Goal: Task Accomplishment & Management: Manage account settings

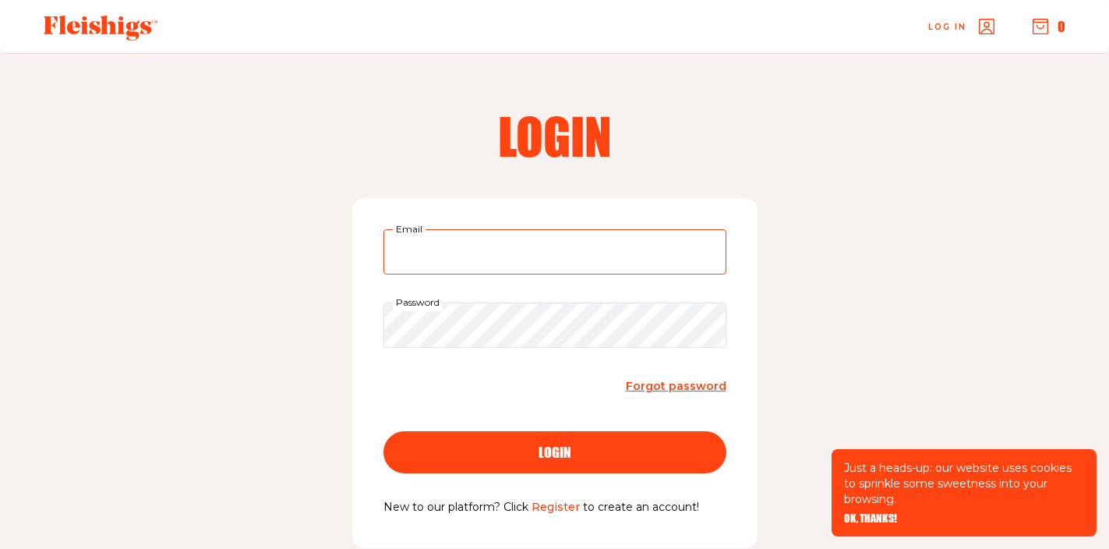
type input "chanidanny@gmail.com"
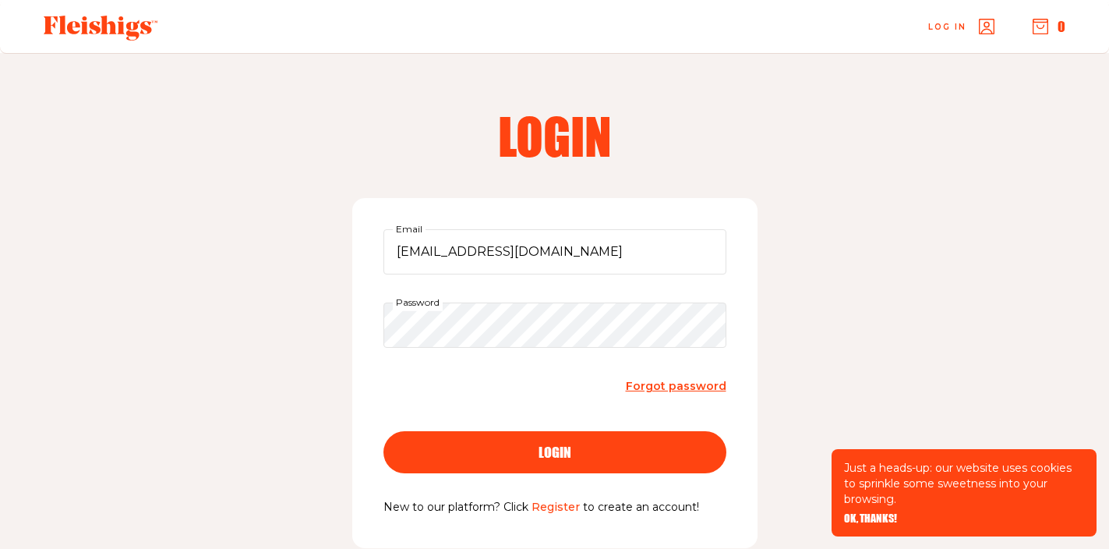
click at [560, 445] on span "login" at bounding box center [555, 438] width 33 height 14
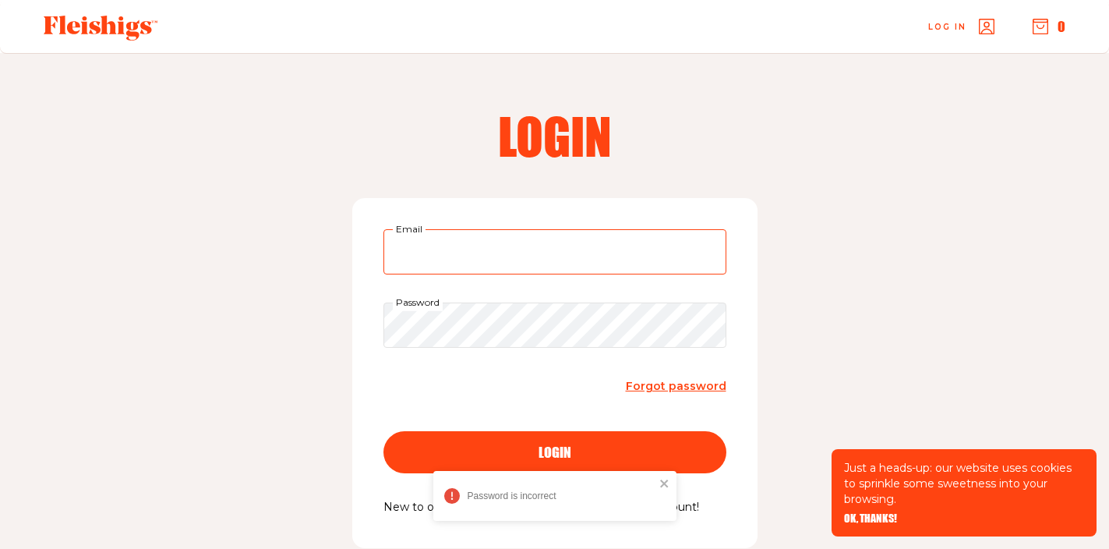
click at [500, 250] on input "Email" at bounding box center [555, 251] width 343 height 45
type input "chanidanny@gmail.com"
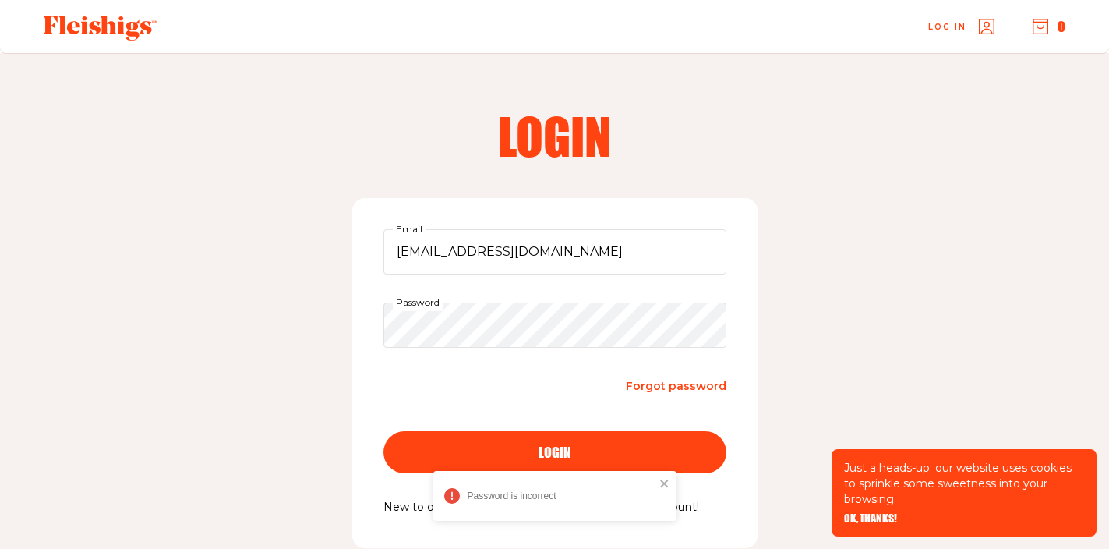
click at [527, 445] on div "login" at bounding box center [555, 452] width 281 height 14
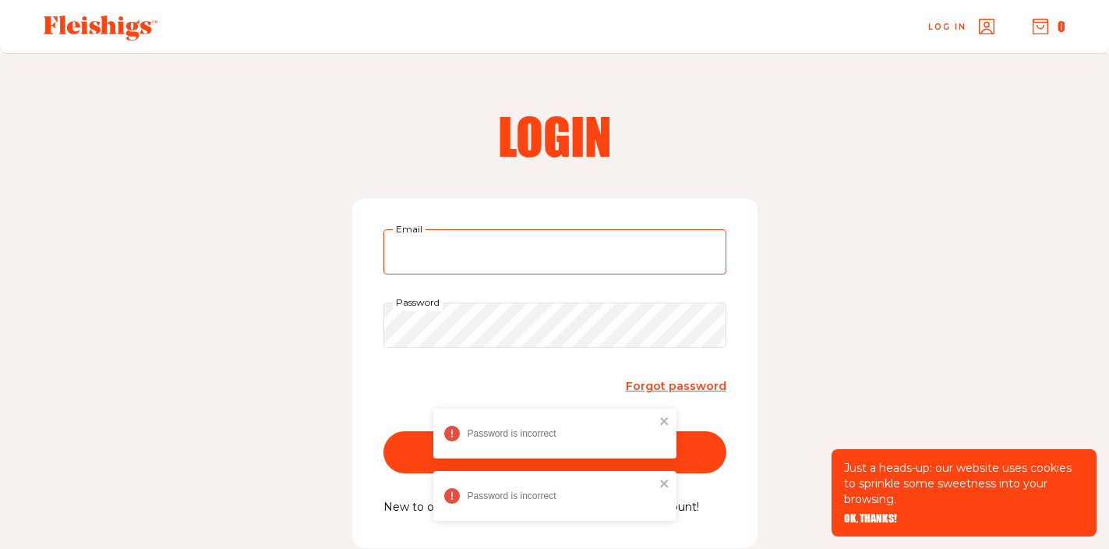
click at [475, 256] on input "Email" at bounding box center [555, 251] width 343 height 45
type input "chanidanny@gmail.com"
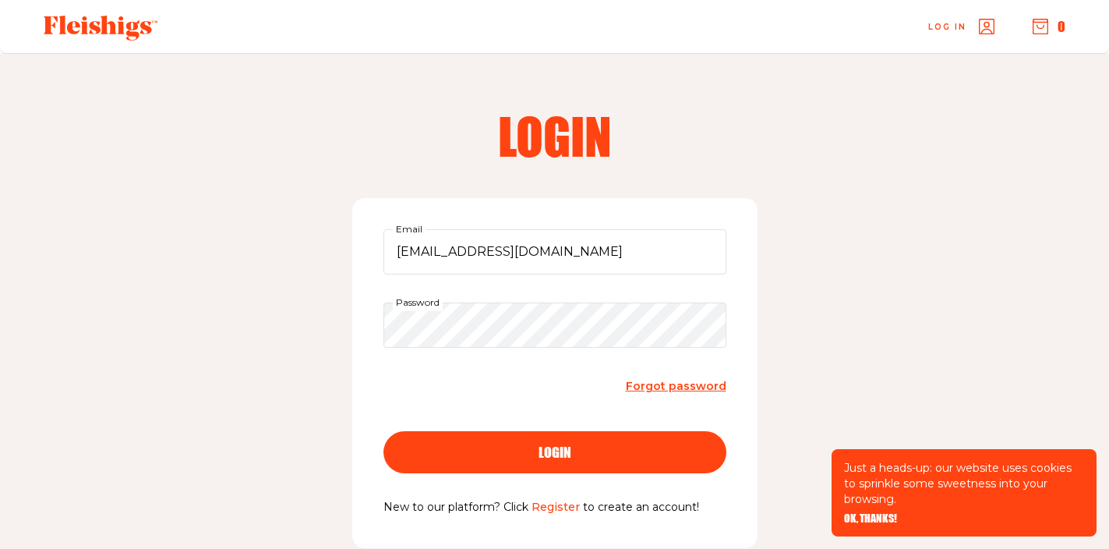
click at [686, 389] on span "Forgot password" at bounding box center [676, 386] width 101 height 14
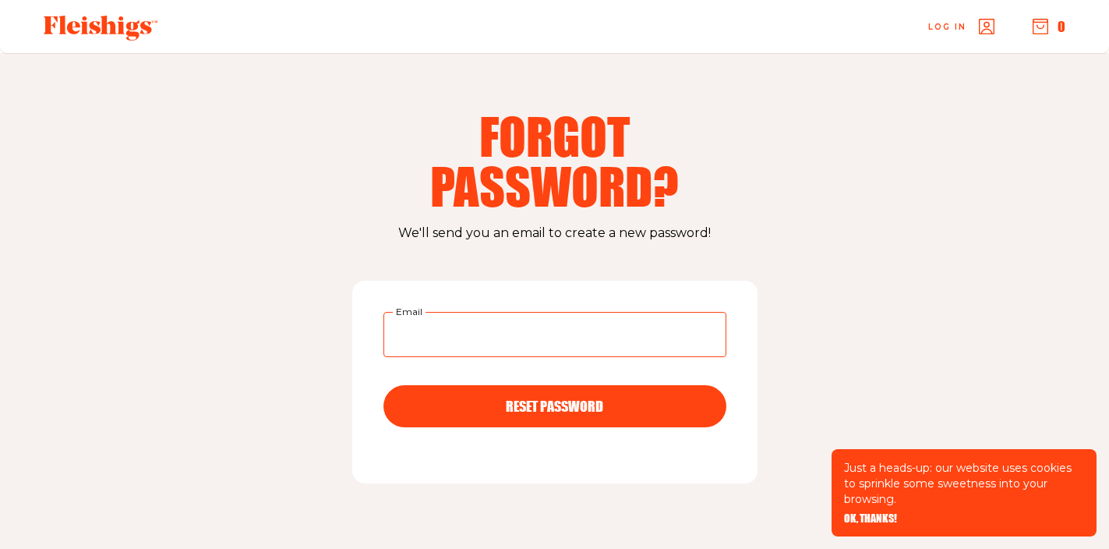
click at [580, 345] on input "Email" at bounding box center [555, 334] width 343 height 45
type input "chanidanny@gmail.com"
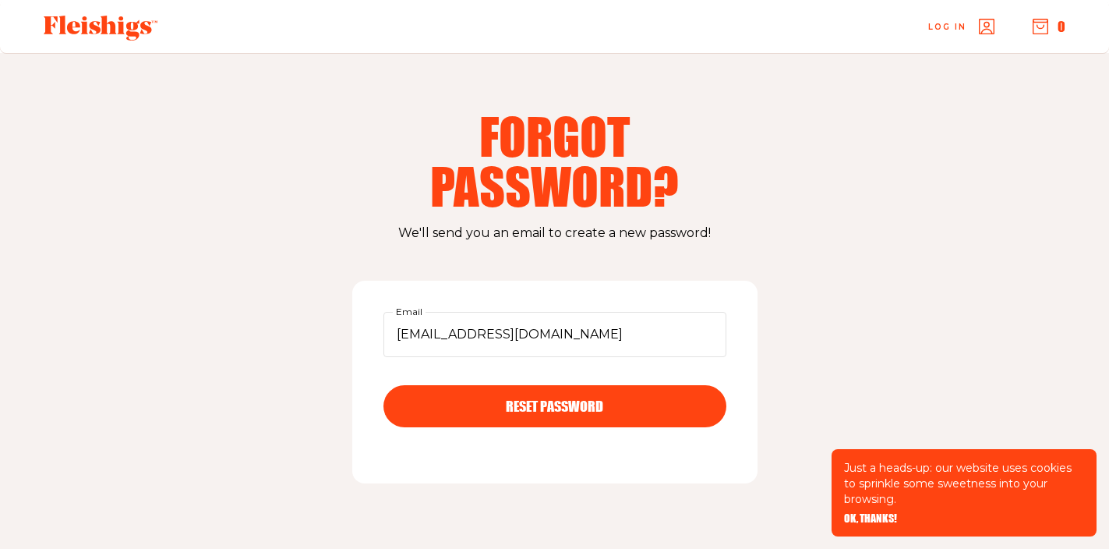
click at [518, 399] on span "RESET PASSWORD" at bounding box center [554, 392] width 97 height 14
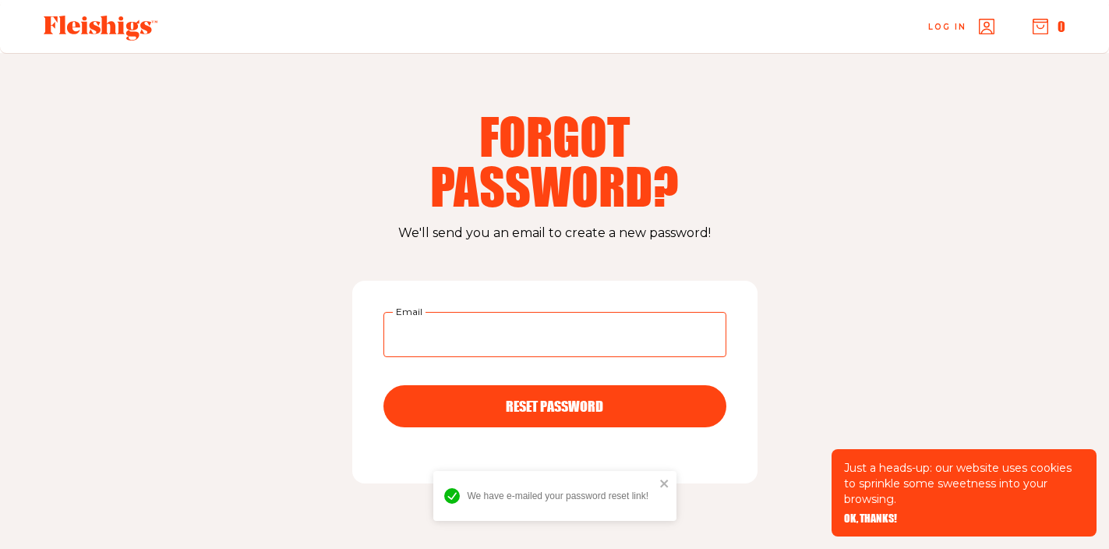
click at [497, 345] on input "Email" at bounding box center [555, 334] width 343 height 45
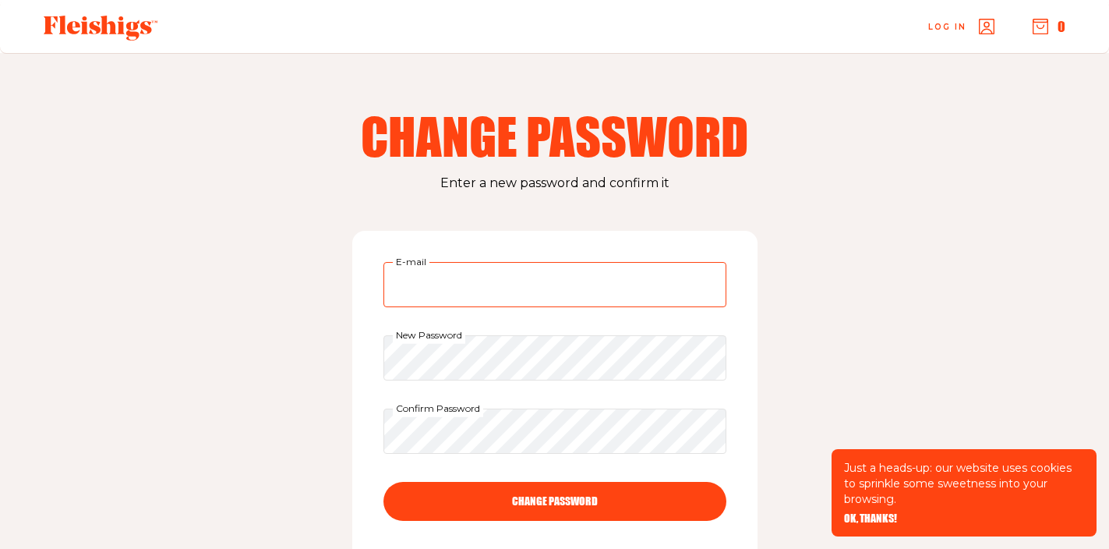
click at [527, 284] on input "E-mail" at bounding box center [555, 284] width 343 height 45
type input "chanidanny@gmail.com"
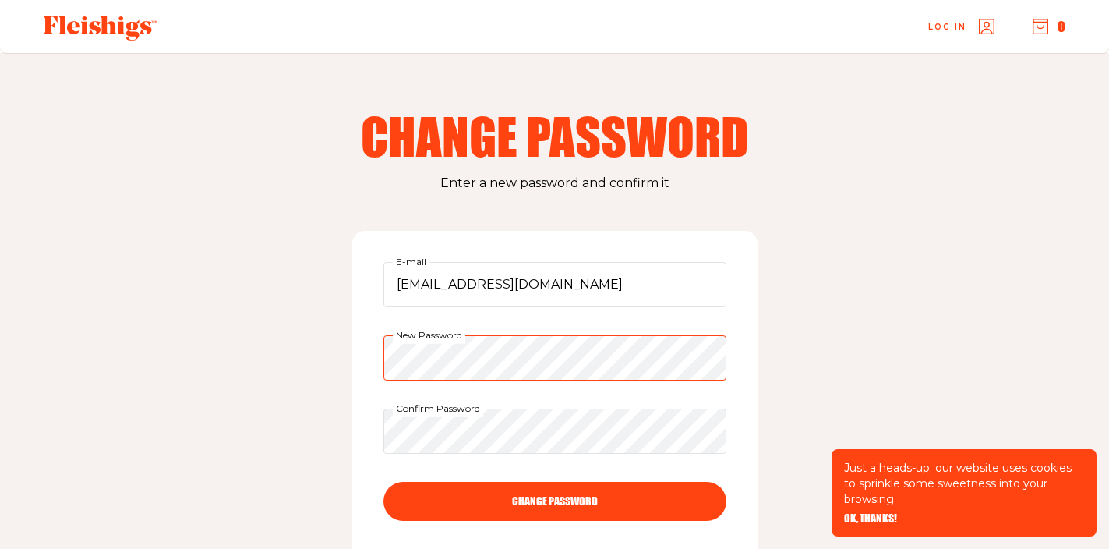
click at [376, 342] on div "chanidanny@gmail.com E-mail New Password Confirm Password CHANGE PASSWORD" at bounding box center [554, 404] width 405 height 346
click at [499, 493] on button "CHANGE PASSWORD" at bounding box center [555, 501] width 343 height 39
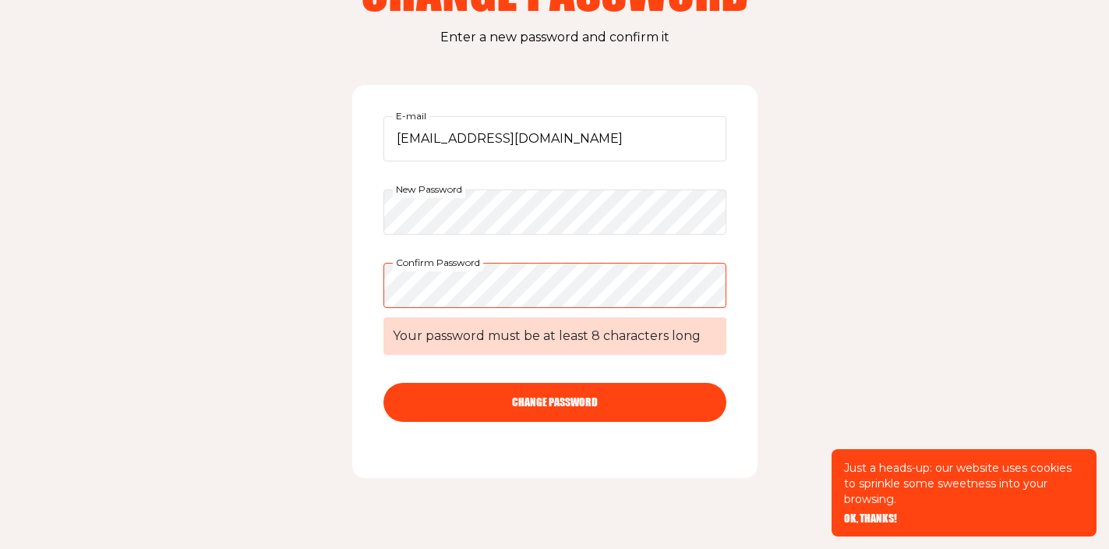
scroll to position [171, 0]
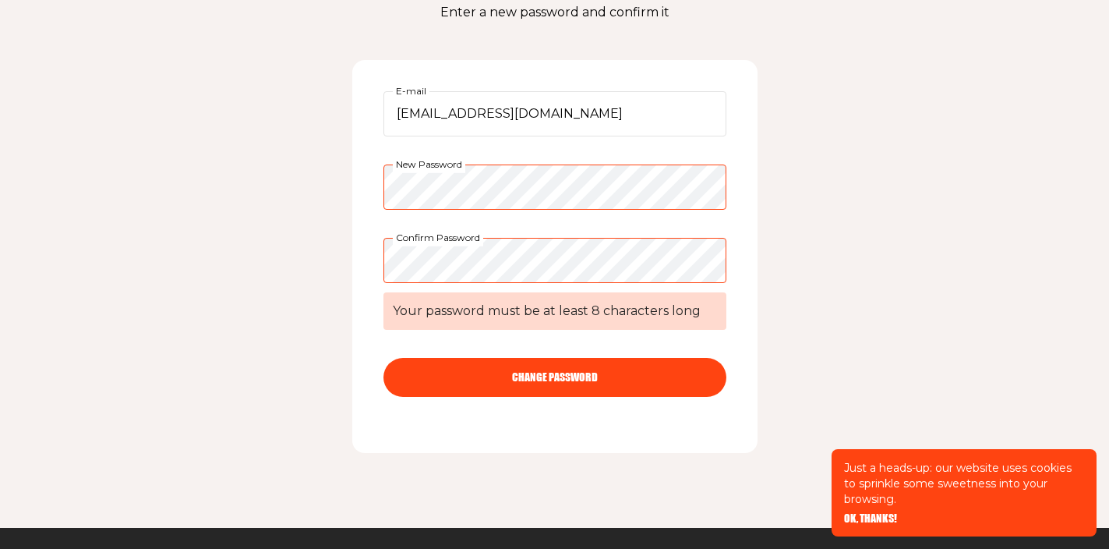
click at [376, 153] on div "chanidanny@gmail.com E-mail New Password Confirm Password Your password must be…" at bounding box center [554, 256] width 405 height 393
click at [366, 225] on div "chanidanny@gmail.com E-mail New Password Confirm Password Your password must be…" at bounding box center [554, 256] width 405 height 393
click at [472, 374] on button "CHANGE PASSWORD" at bounding box center [555, 377] width 343 height 39
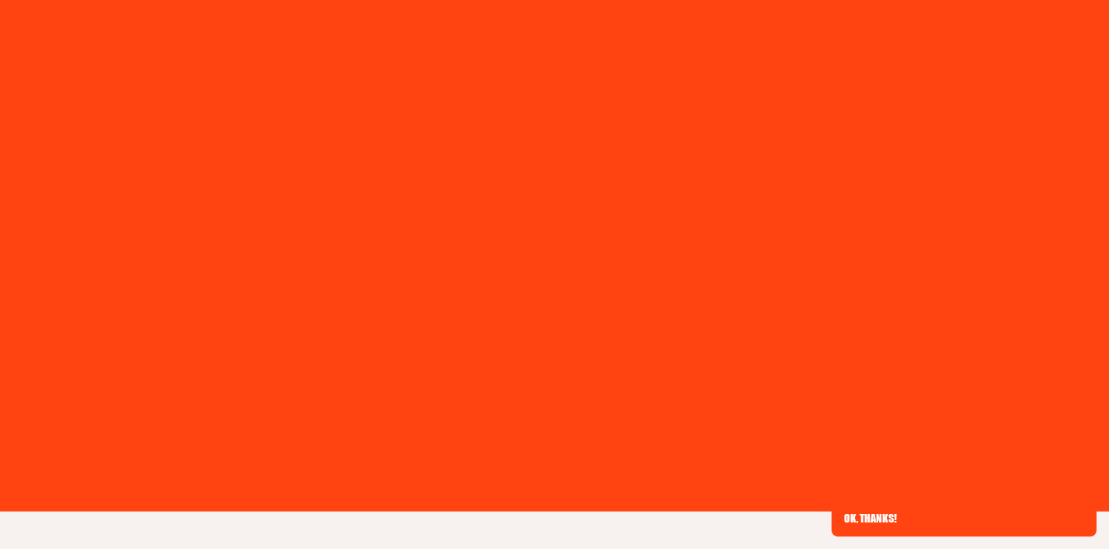
type input "chanidanny@gmail.com"
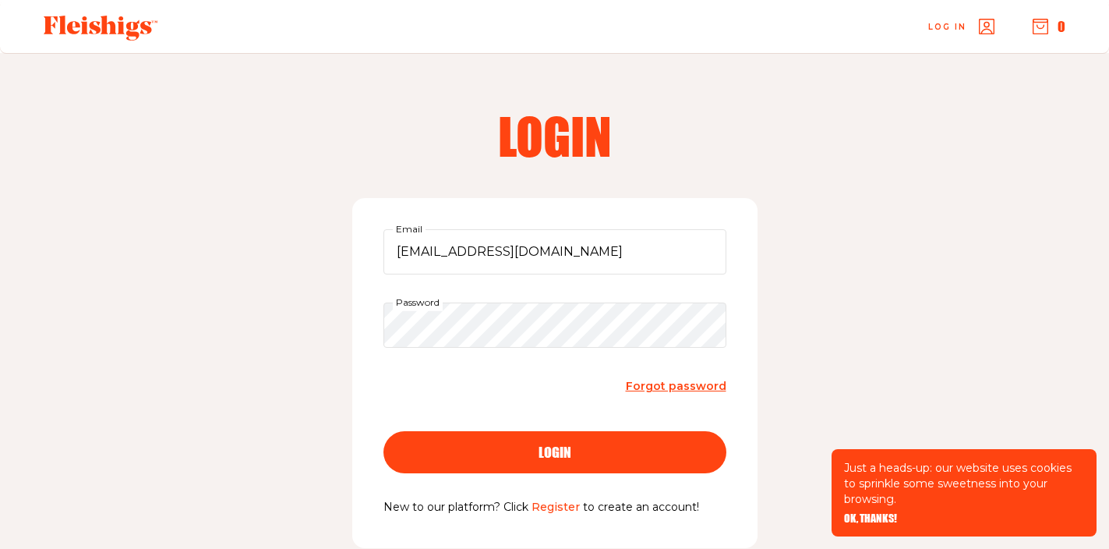
click at [557, 445] on span "login" at bounding box center [555, 438] width 33 height 14
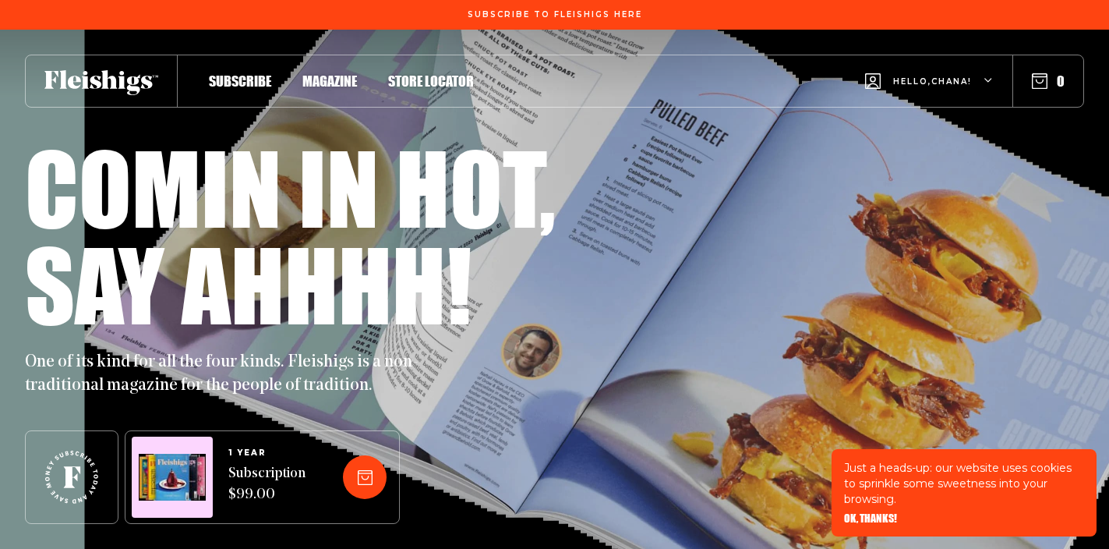
click at [987, 79] on icon "button" at bounding box center [989, 80] width 9 height 9
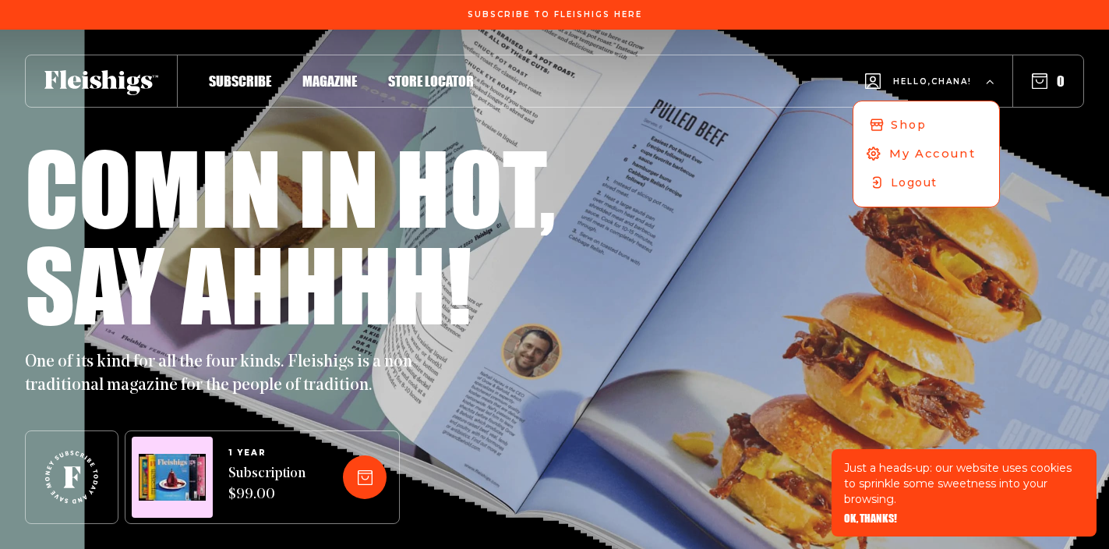
click at [903, 157] on span "My Account" at bounding box center [932, 153] width 87 height 17
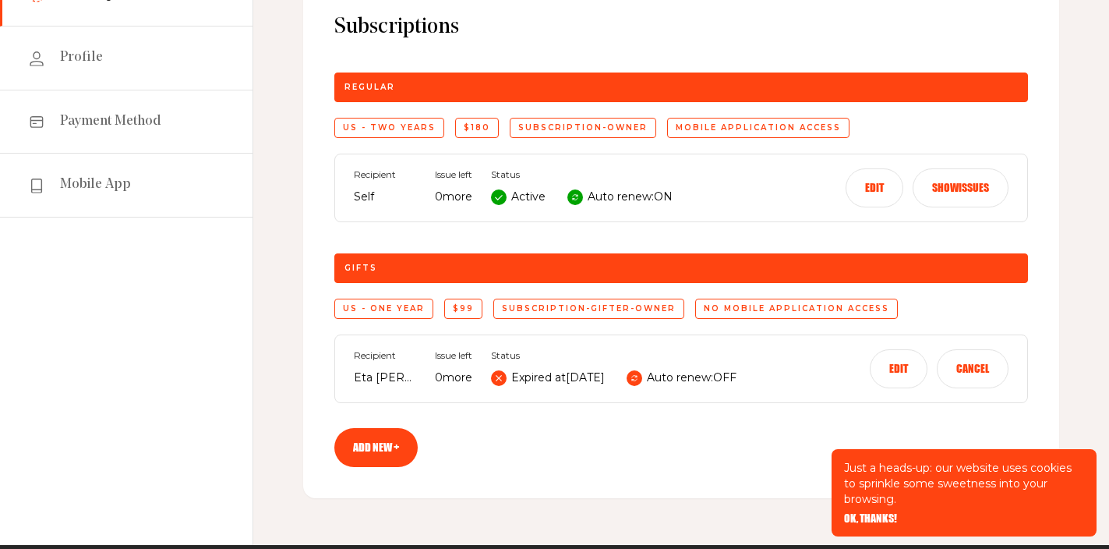
scroll to position [188, 0]
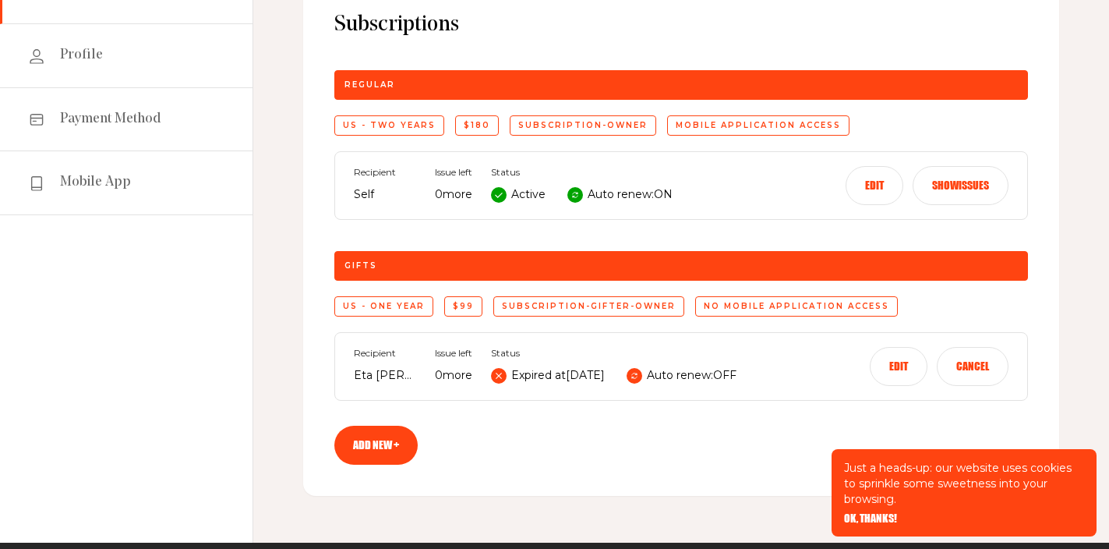
click at [871, 179] on button "Edit" at bounding box center [875, 185] width 58 height 39
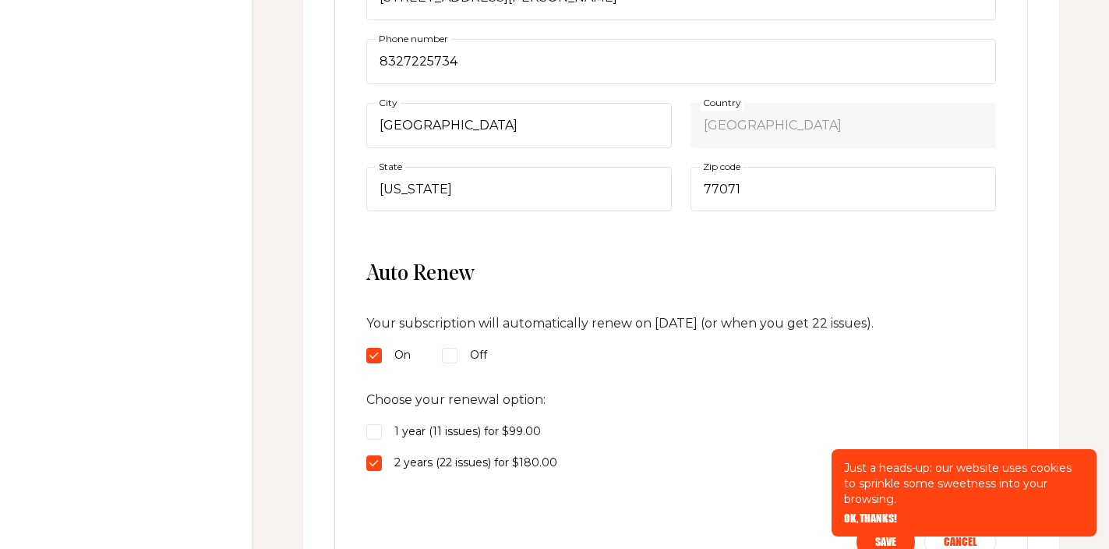
scroll to position [610, 0]
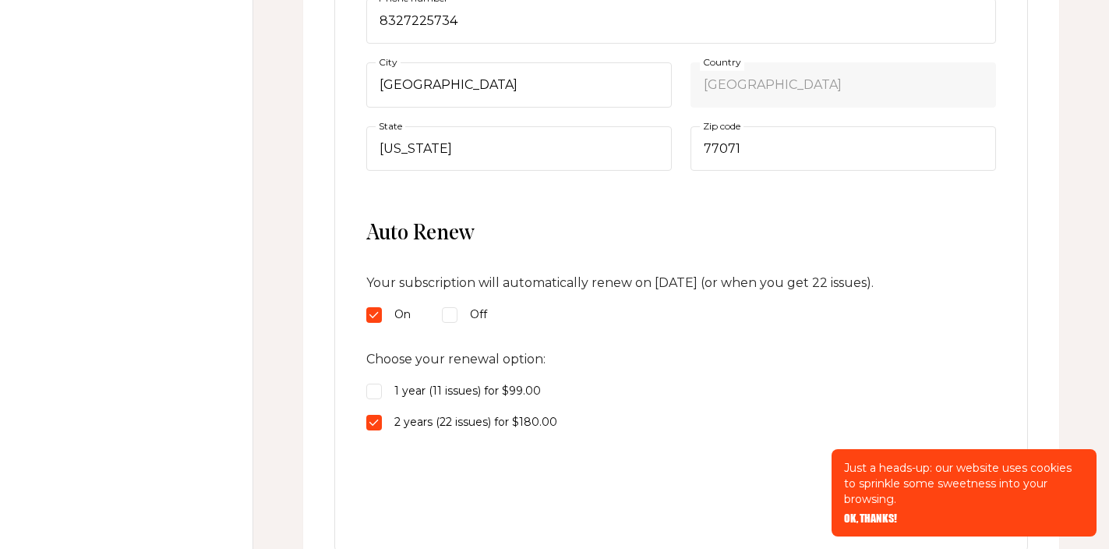
click at [451, 314] on input "Off" at bounding box center [450, 315] width 16 height 16
radio input "true"
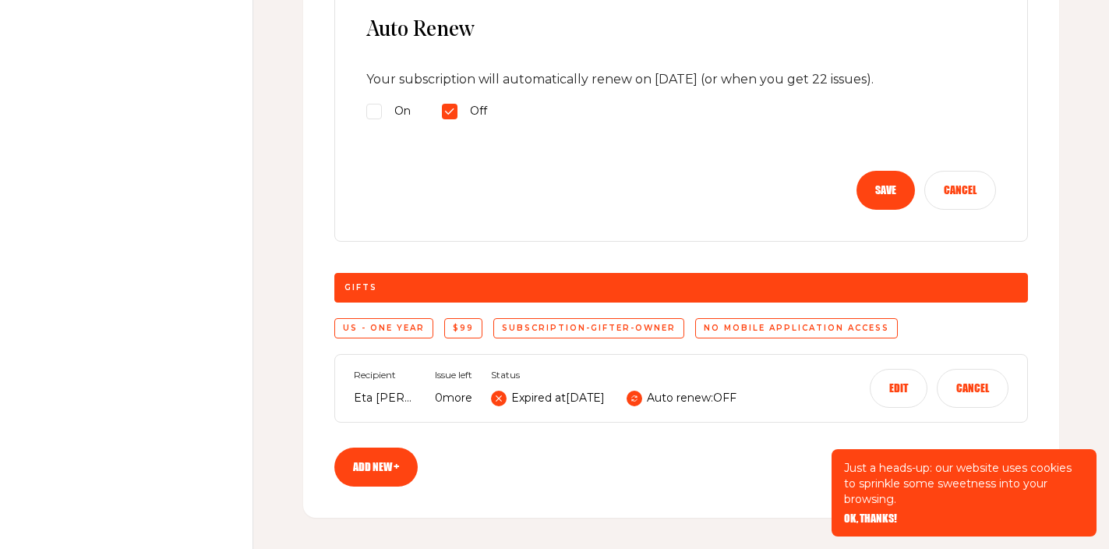
scroll to position [762, 0]
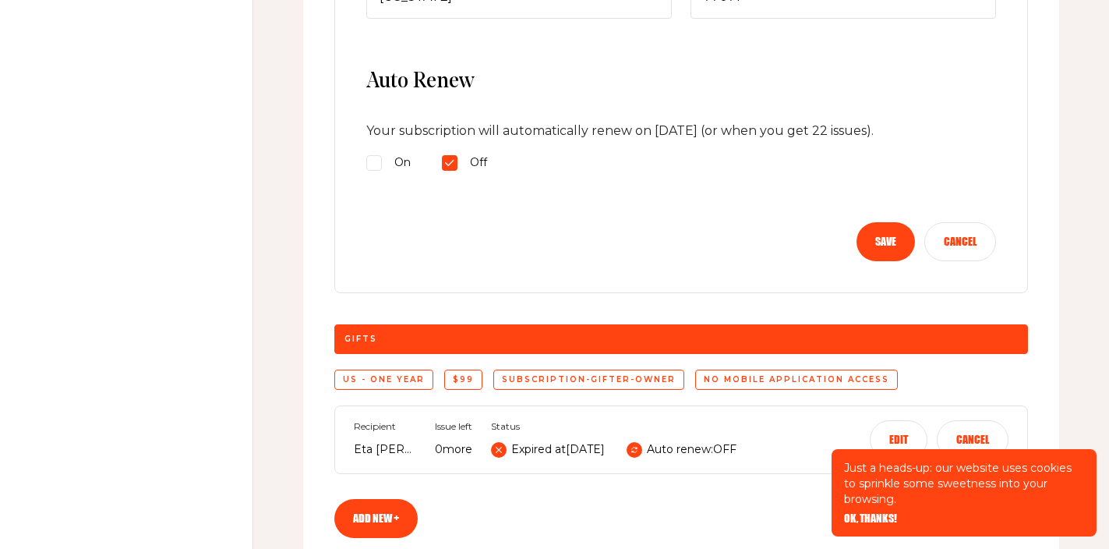
click at [875, 235] on button "Save" at bounding box center [886, 241] width 58 height 39
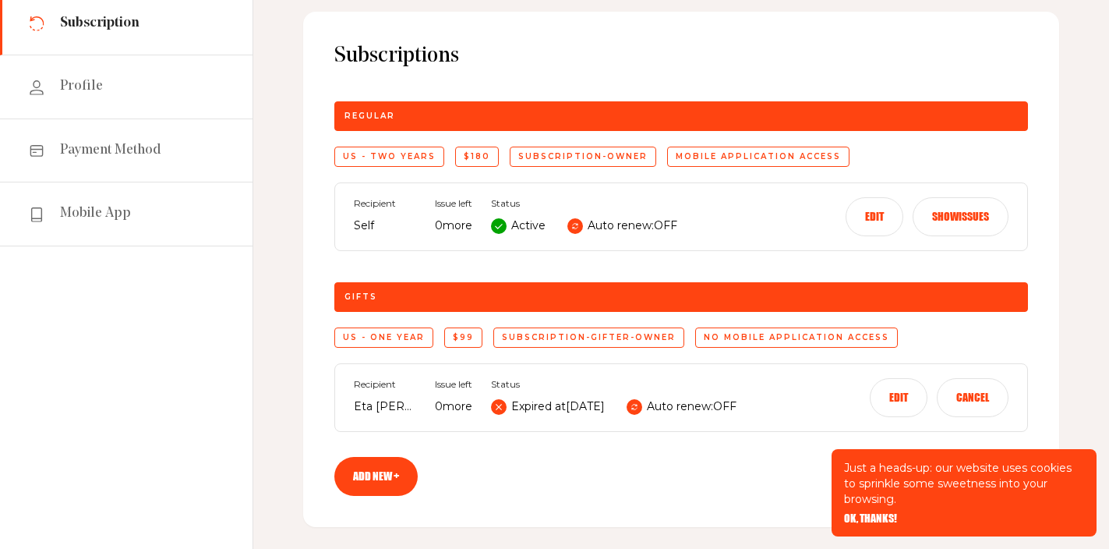
scroll to position [0, 0]
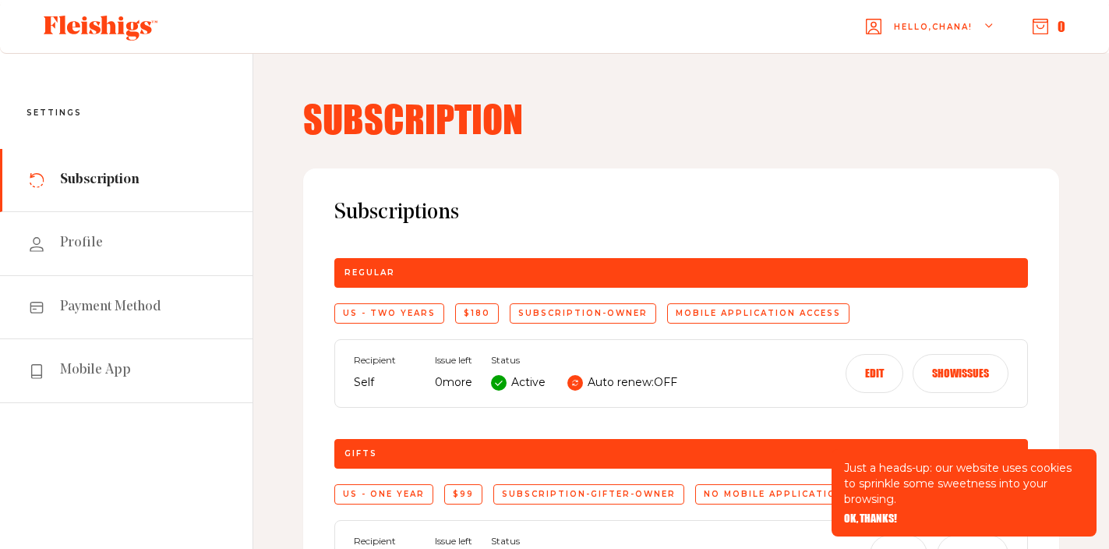
click at [994, 23] on icon "button" at bounding box center [989, 26] width 9 height 9
click at [930, 122] on span "Logout" at bounding box center [914, 127] width 48 height 17
